Goal: Find specific page/section: Find specific page/section

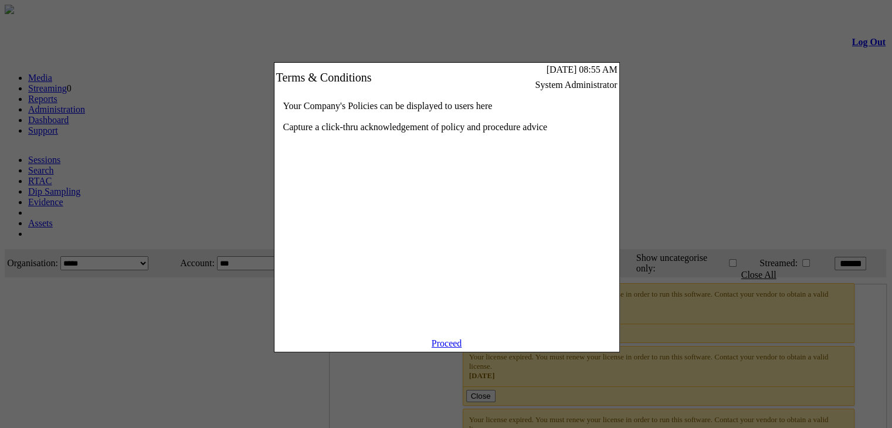
click at [460, 349] on link "Proceed" at bounding box center [447, 344] width 31 height 10
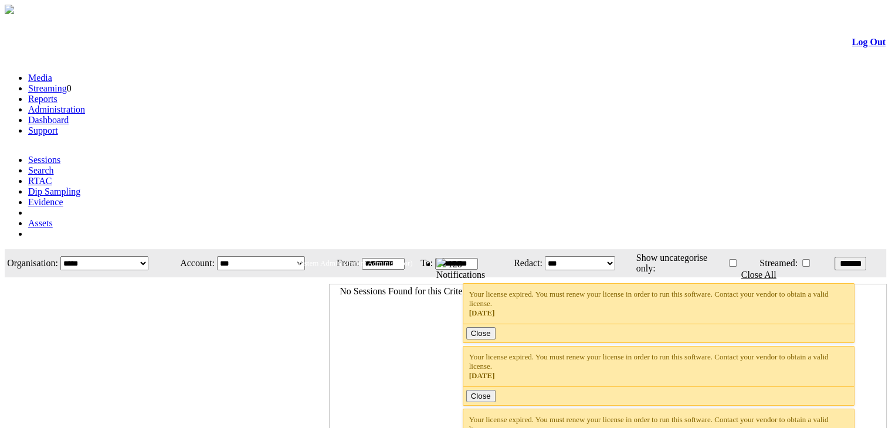
click at [85, 104] on link "Administration" at bounding box center [56, 109] width 57 height 10
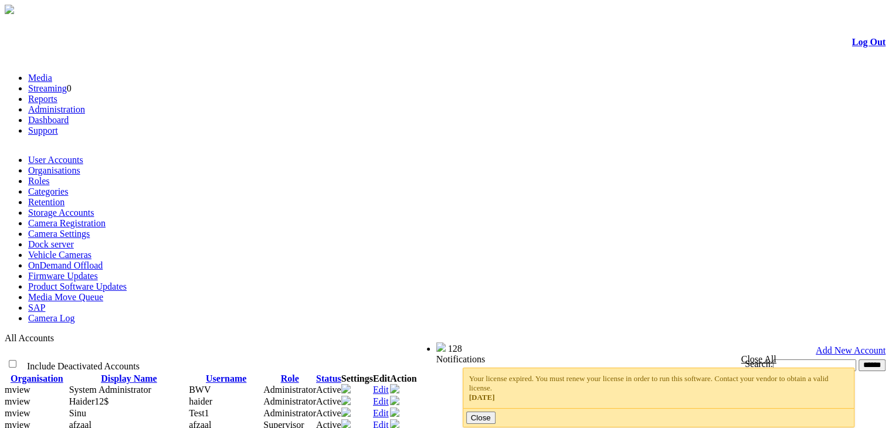
click at [80, 165] on link "Organisations" at bounding box center [54, 170] width 52 height 10
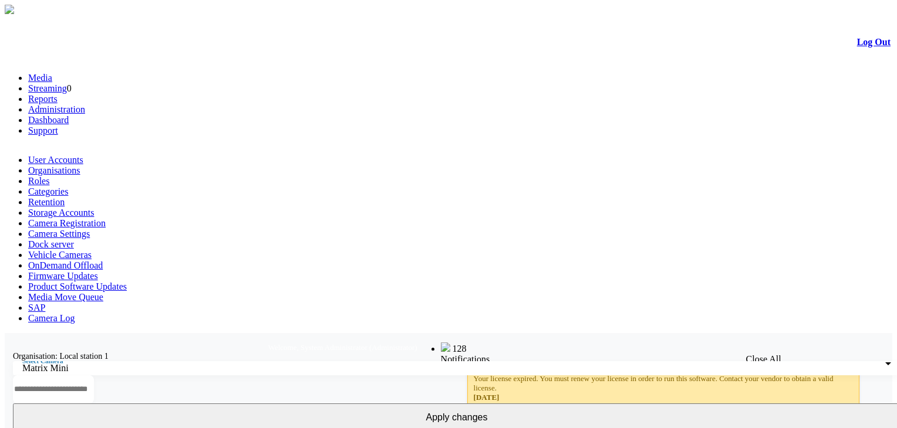
click at [860, 43] on link "Log Out" at bounding box center [873, 42] width 33 height 10
